Goal: Transaction & Acquisition: Purchase product/service

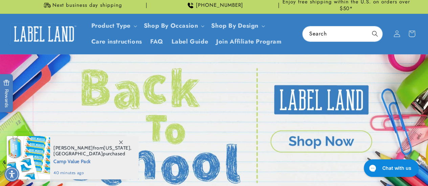
scroll to position [6, 0]
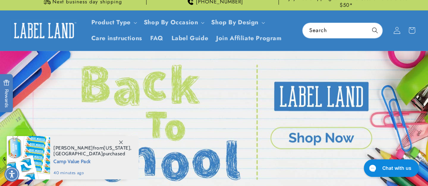
click at [393, 36] on span at bounding box center [396, 30] width 15 height 15
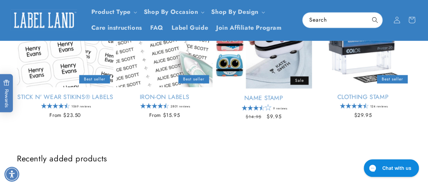
scroll to position [261, 0]
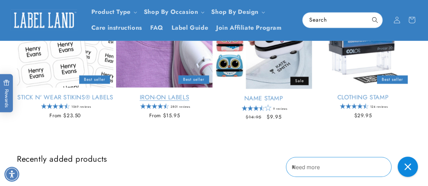
click at [180, 94] on link "Iron-On Labels" at bounding box center [164, 98] width 96 height 8
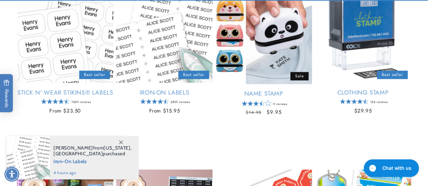
scroll to position [266, 0]
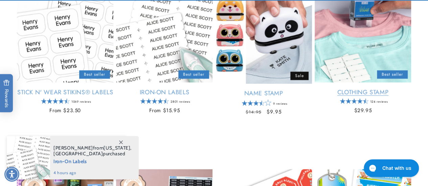
click at [369, 96] on link "Clothing Stamp" at bounding box center [362, 93] width 96 height 8
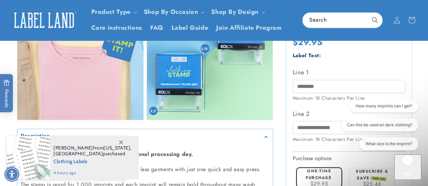
scroll to position [507, 0]
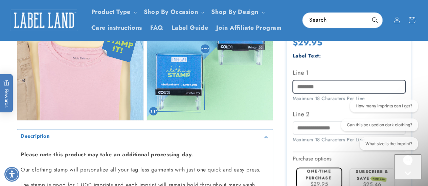
click at [308, 80] on input "Line 1" at bounding box center [348, 86] width 113 height 13
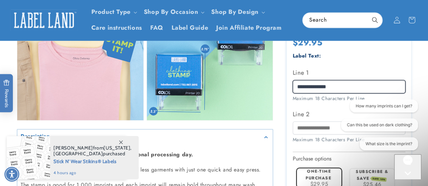
type input "**********"
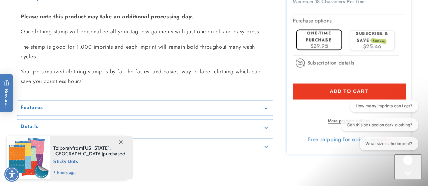
scroll to position [649, 0]
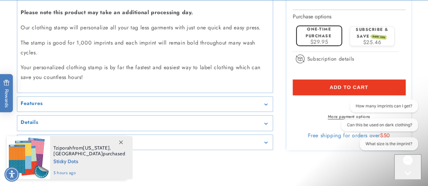
type input "**********"
click at [325, 38] on span "$29.95" at bounding box center [319, 42] width 18 height 8
click at [378, 80] on button "Add to cart" at bounding box center [348, 88] width 113 height 16
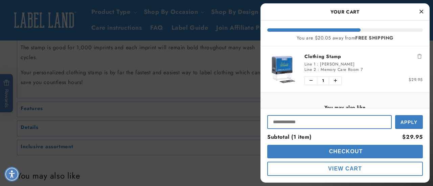
click at [296, 123] on input "Input Discount" at bounding box center [329, 122] width 124 height 14
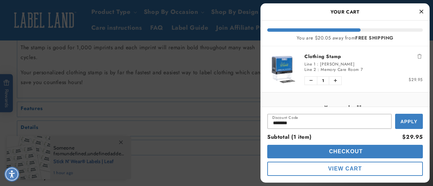
click at [414, 123] on span "Apply" at bounding box center [408, 121] width 17 height 5
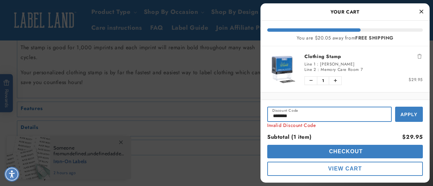
drag, startPoint x: 297, startPoint y: 119, endPoint x: 228, endPoint y: 117, distance: 68.4
click at [395, 107] on button "Apply" at bounding box center [409, 114] width 28 height 15
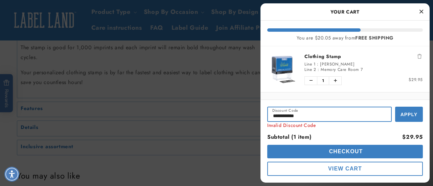
drag, startPoint x: 321, startPoint y: 113, endPoint x: 287, endPoint y: 113, distance: 33.8
click at [287, 113] on input "**********" at bounding box center [329, 114] width 124 height 15
type input "*"
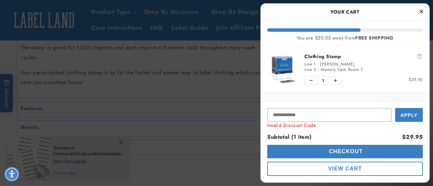
click at [66, 15] on div at bounding box center [216, 93] width 433 height 186
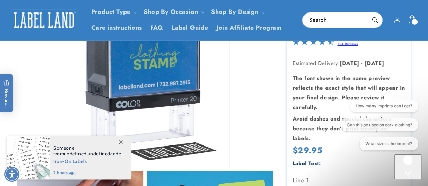
scroll to position [0, 0]
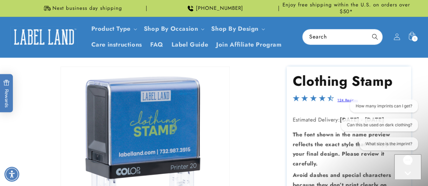
click at [41, 14] on div "Next business day shipping" at bounding box center [81, 8] width 129 height 17
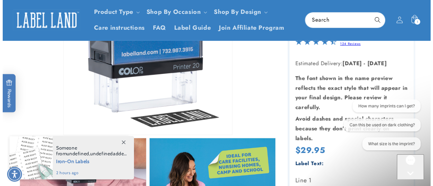
scroll to position [100, 0]
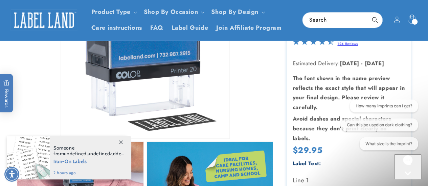
click at [419, 24] on icon at bounding box center [411, 20] width 16 height 16
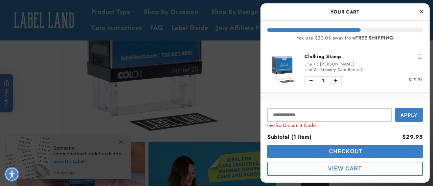
click at [373, 152] on button "Checkout" at bounding box center [345, 152] width 156 height 14
